Goal: Task Accomplishment & Management: Manage account settings

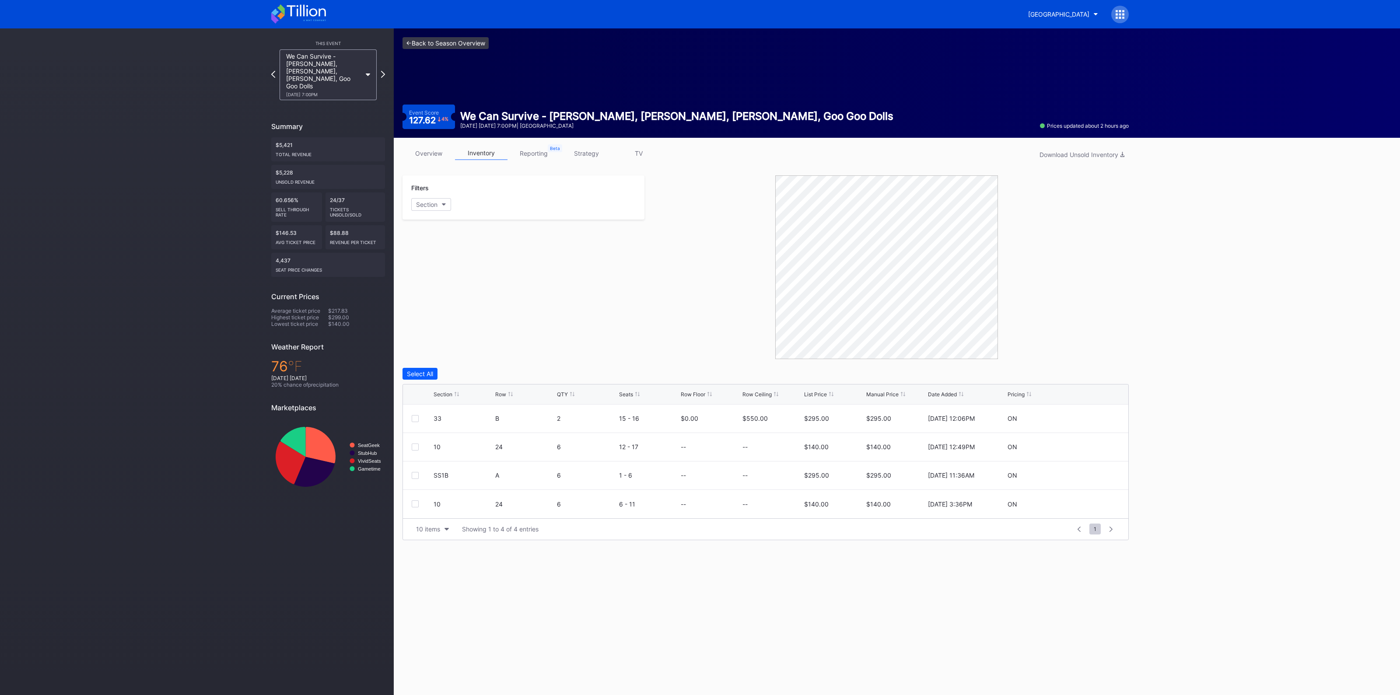
click at [438, 43] on link "<- Back to Season Overview" at bounding box center [446, 43] width 86 height 12
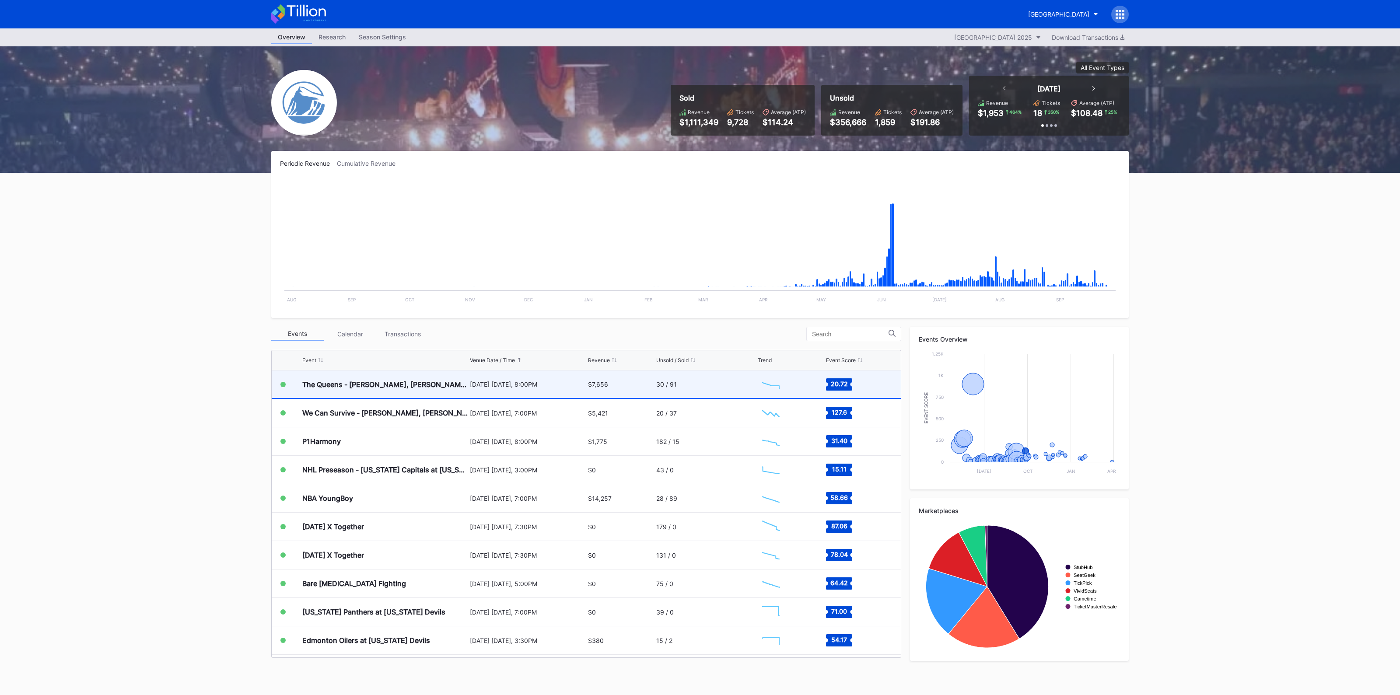
scroll to position [1337, 0]
click at [543, 385] on div "[DATE] [DATE], 8:00PM" at bounding box center [528, 384] width 116 height 7
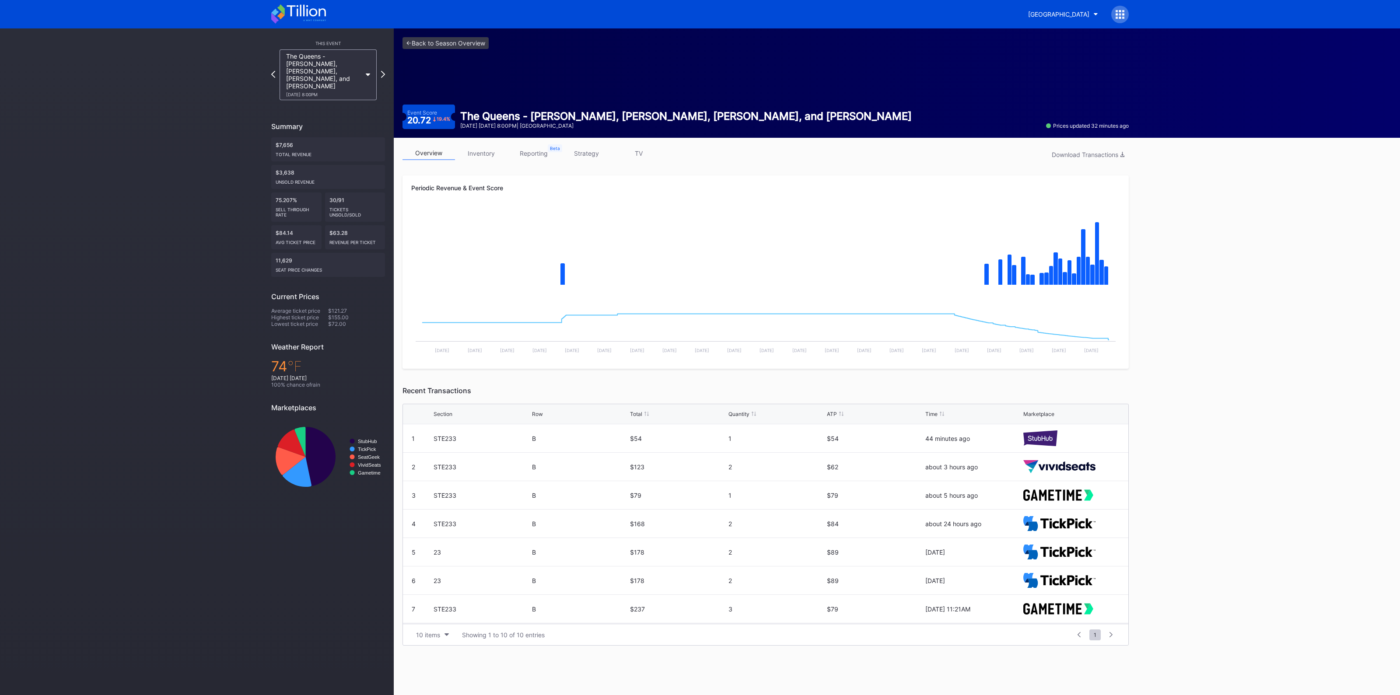
click at [492, 155] on link "inventory" at bounding box center [481, 154] width 53 height 14
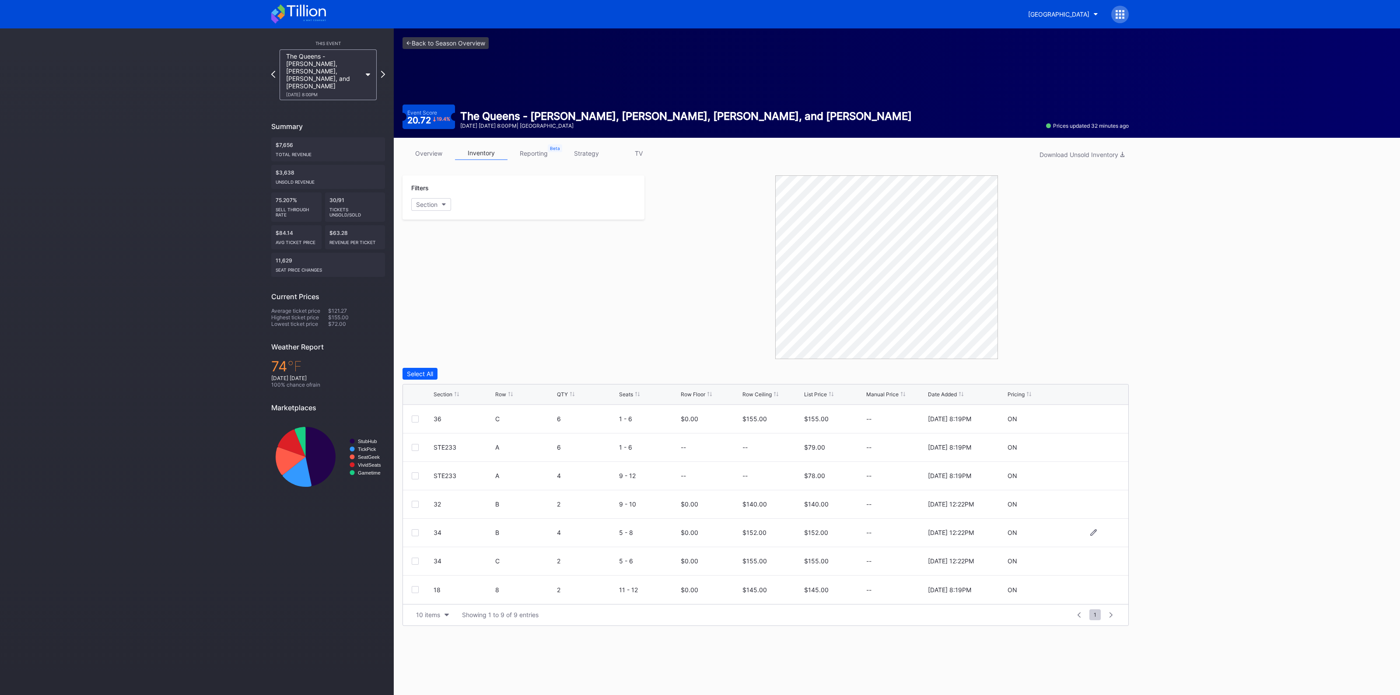
scroll to position [2, 0]
click at [1081, 470] on div at bounding box center [1093, 473] width 53 height 7
click at [1090, 470] on icon at bounding box center [1093, 473] width 7 height 7
click at [778, 477] on input "155" at bounding box center [773, 477] width 60 height 17
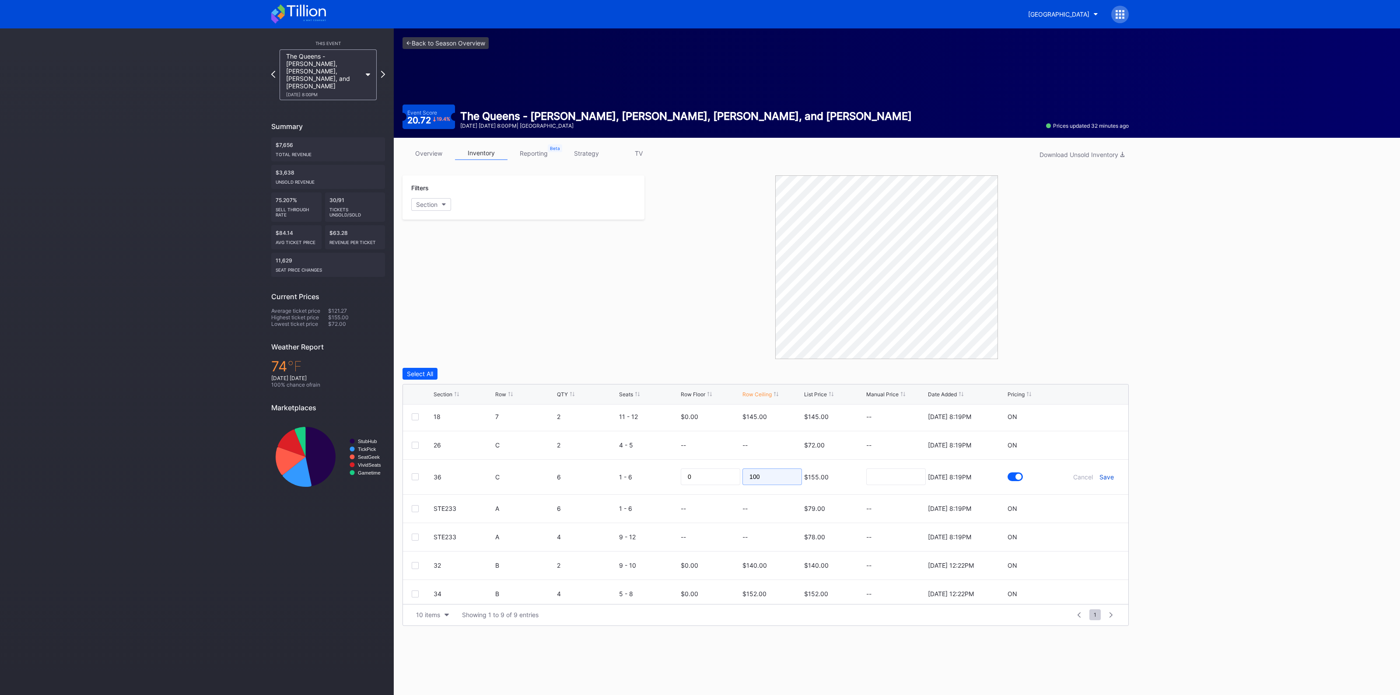
type input "100"
click at [1100, 476] on div "Save" at bounding box center [1107, 476] width 14 height 7
click at [1090, 507] on icon at bounding box center [1093, 506] width 7 height 7
click at [760, 501] on input "140" at bounding box center [773, 509] width 60 height 17
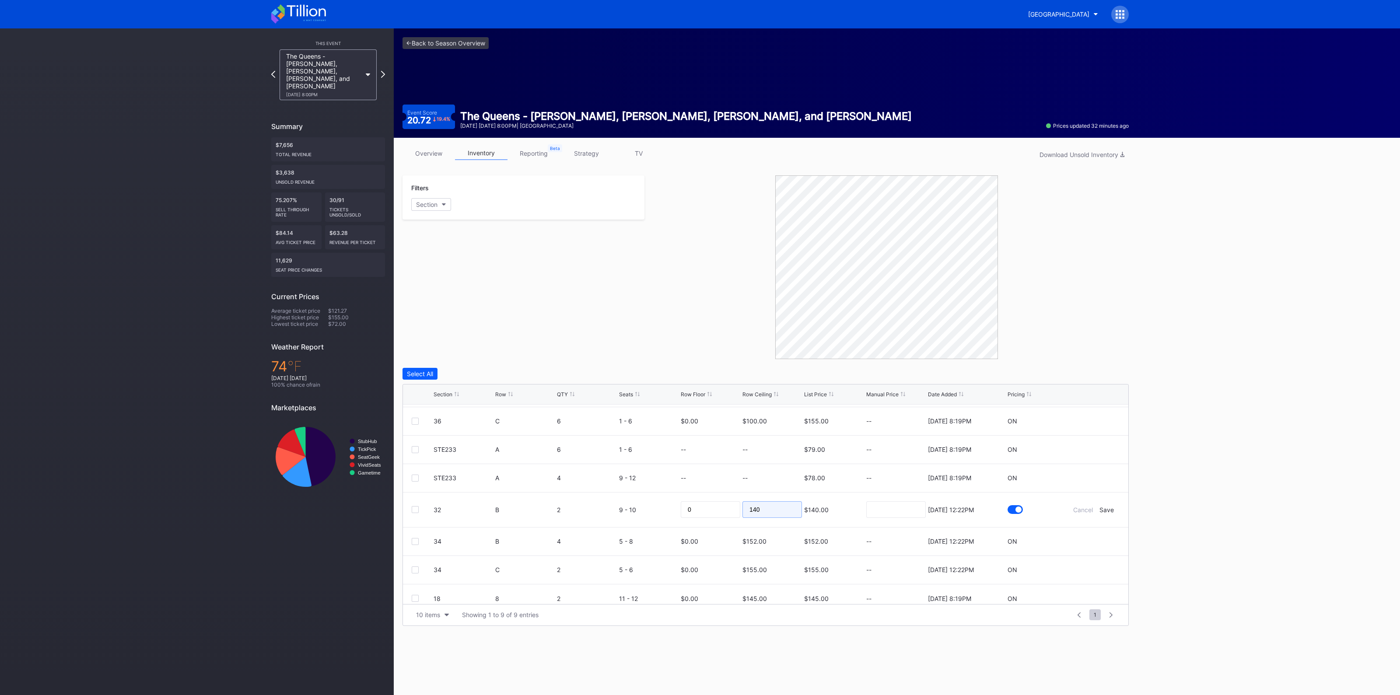
click at [760, 501] on input "140" at bounding box center [773, 509] width 60 height 17
type input "89"
click at [1100, 508] on div "Save" at bounding box center [1107, 509] width 14 height 7
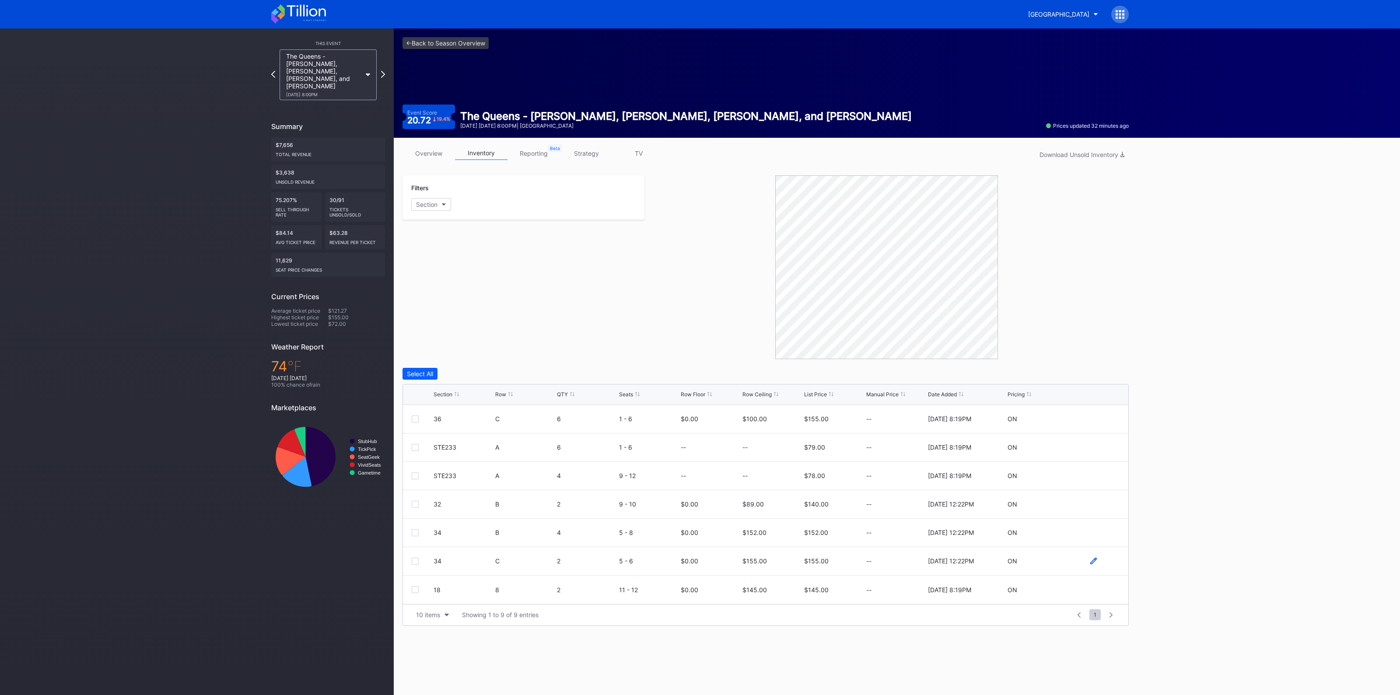
click at [1090, 558] on icon at bounding box center [1093, 561] width 7 height 7
click at [764, 575] on div "155" at bounding box center [773, 564] width 60 height 35
click at [765, 564] on input "155" at bounding box center [773, 564] width 60 height 17
type input "96"
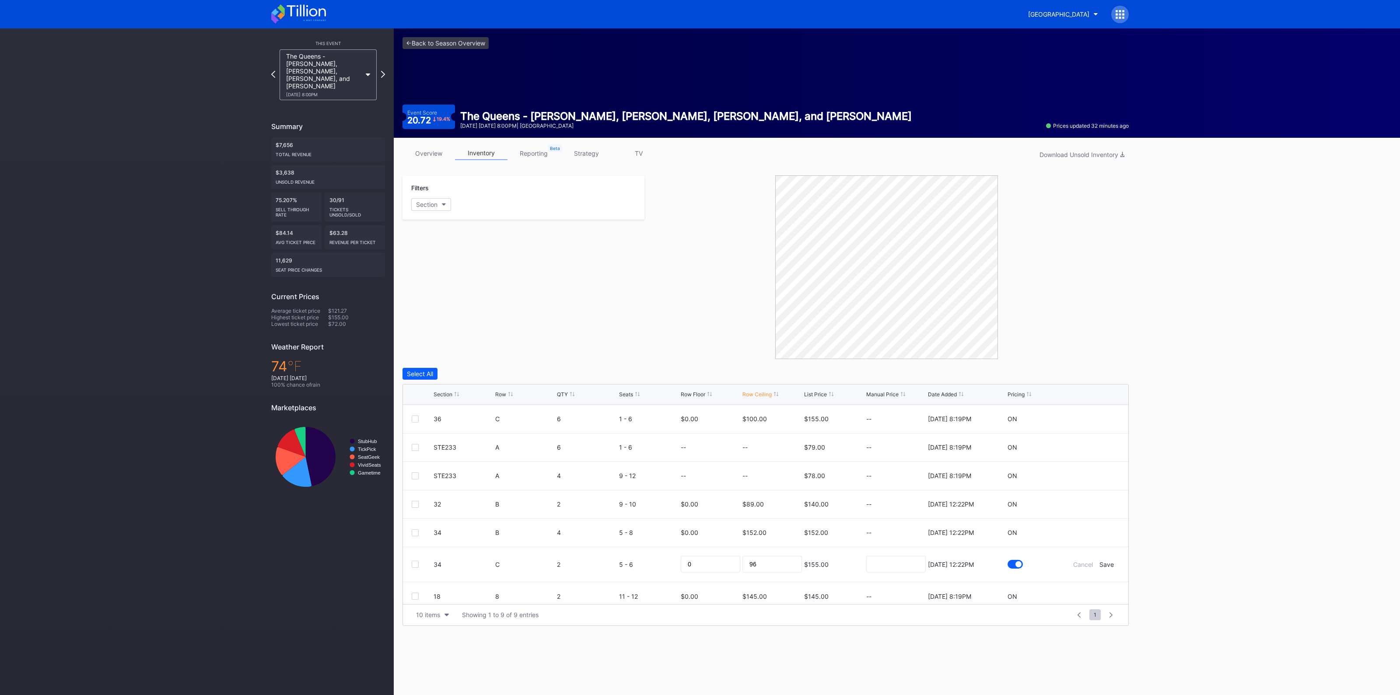
click at [1098, 559] on form "34 C 2 5 - 6 0 96 $155.00 [DATE] 12:22PM Cancel Save" at bounding box center [777, 564] width 686 height 35
click at [1100, 561] on div "Save" at bounding box center [1107, 564] width 14 height 7
